Goal: Navigation & Orientation: Find specific page/section

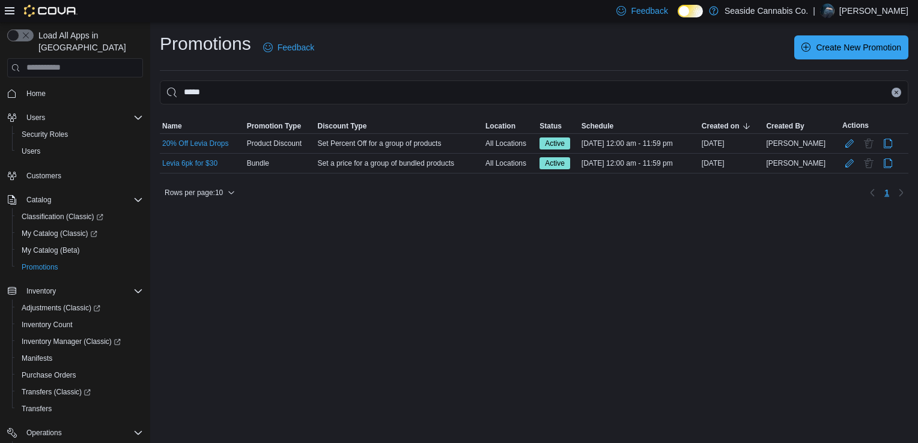
scroll to position [148, 0]
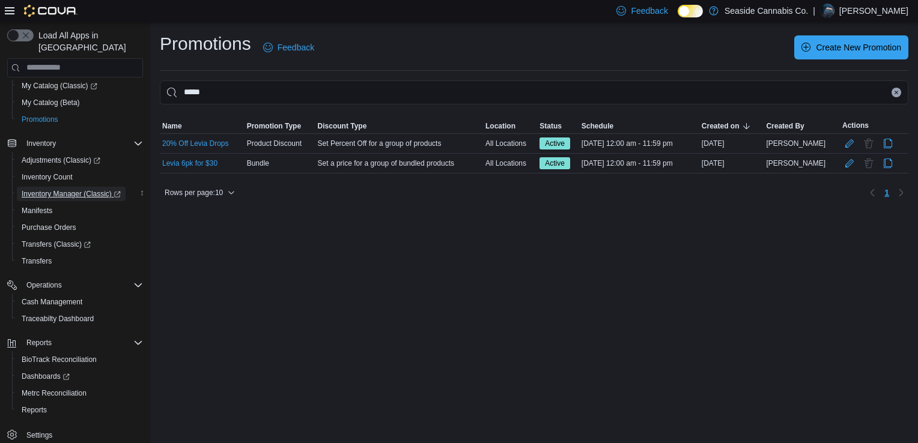
click at [58, 189] on span "Inventory Manager (Classic)" at bounding box center [71, 194] width 99 height 10
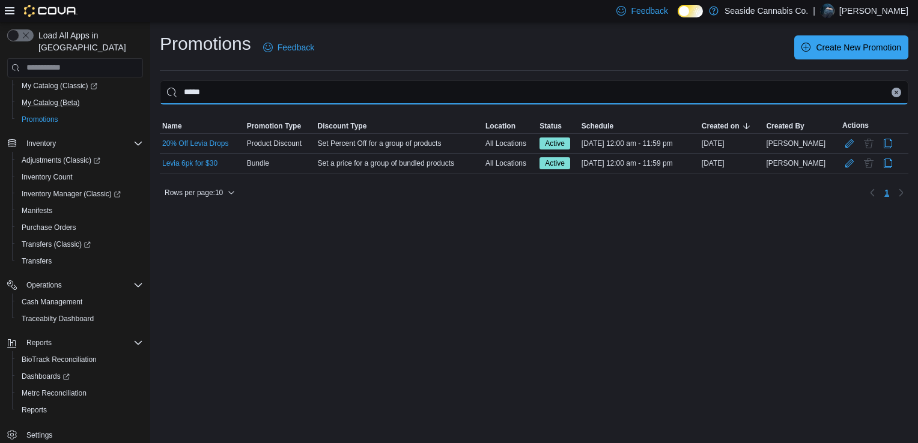
drag, startPoint x: 253, startPoint y: 90, endPoint x: 135, endPoint y: 98, distance: 119.2
click at [135, 98] on div "Load All Apps in New Hub Home Users Security Roles Users Customers Catalog Clas…" at bounding box center [459, 232] width 918 height 421
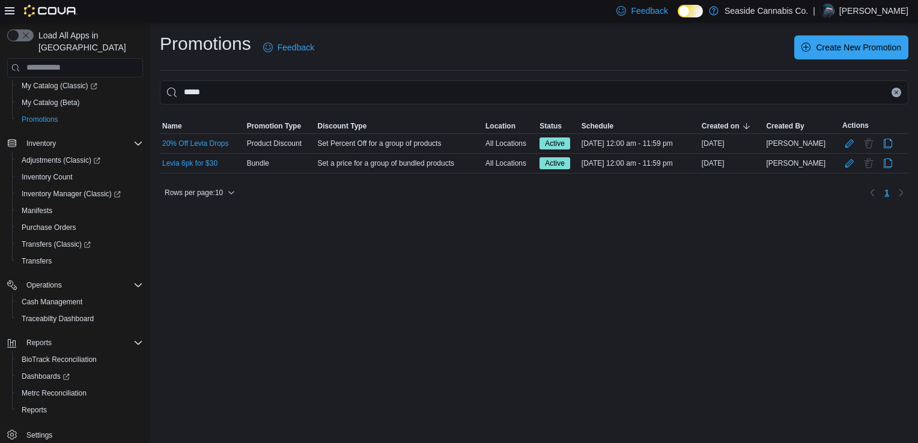
click at [38, 12] on img at bounding box center [50, 11] width 53 height 12
click at [29, 11] on img at bounding box center [50, 11] width 53 height 12
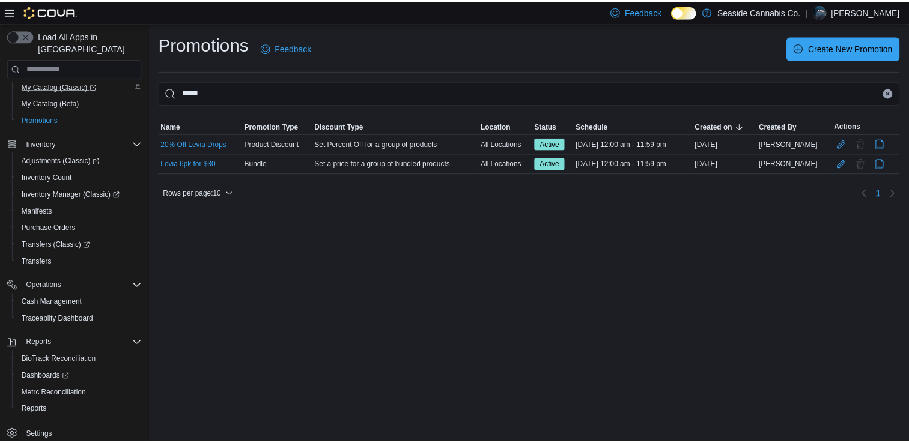
scroll to position [0, 0]
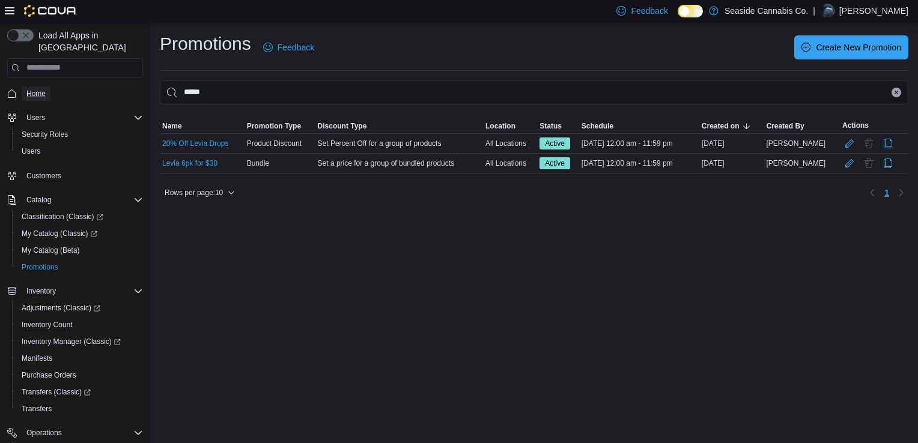
click at [36, 89] on span "Home" at bounding box center [35, 94] width 19 height 10
